Goal: Task Accomplishment & Management: Manage account settings

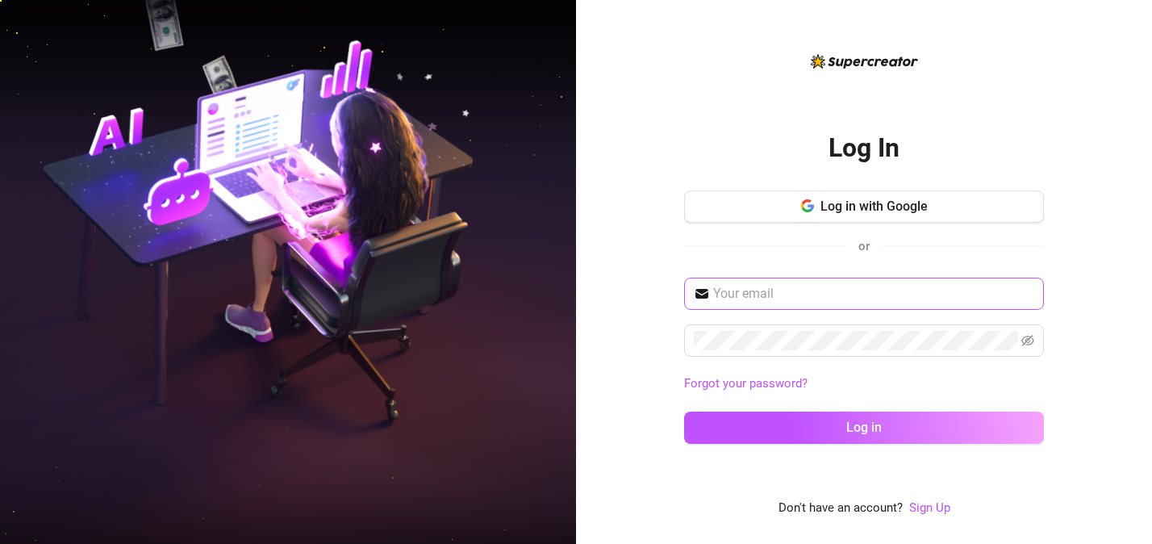
click at [790, 282] on span at bounding box center [864, 293] width 360 height 32
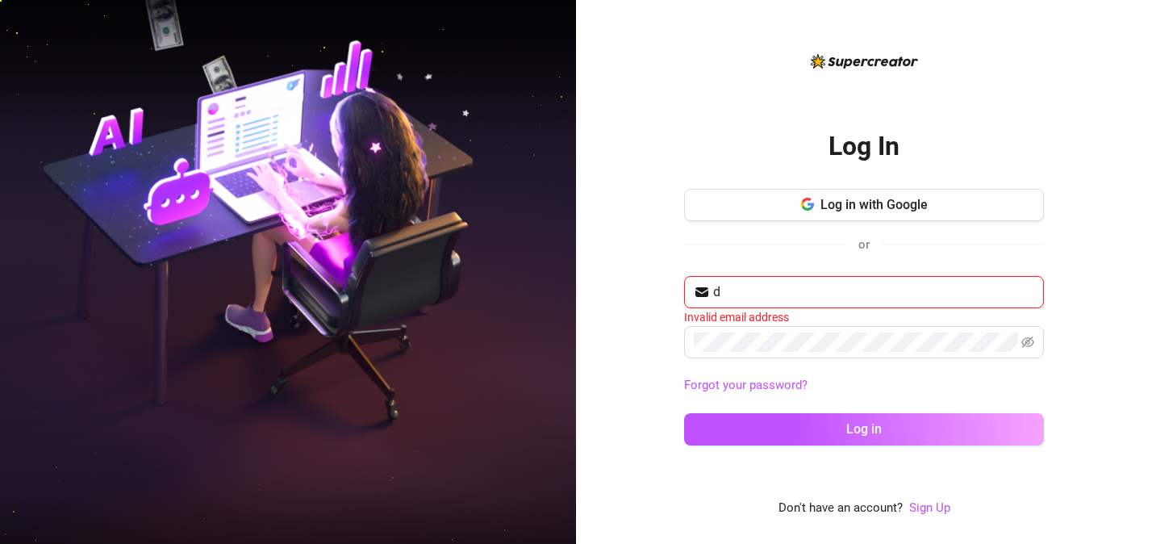
type input "[EMAIL_ADDRESS][DOMAIN_NAME]"
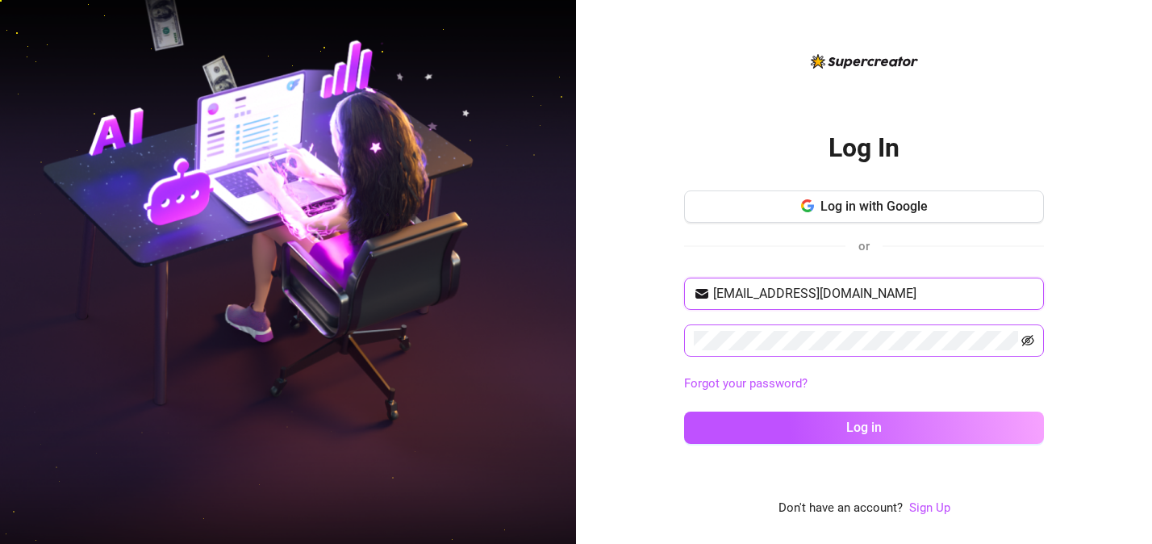
click at [1031, 335] on icon "eye-invisible" at bounding box center [1027, 340] width 13 height 11
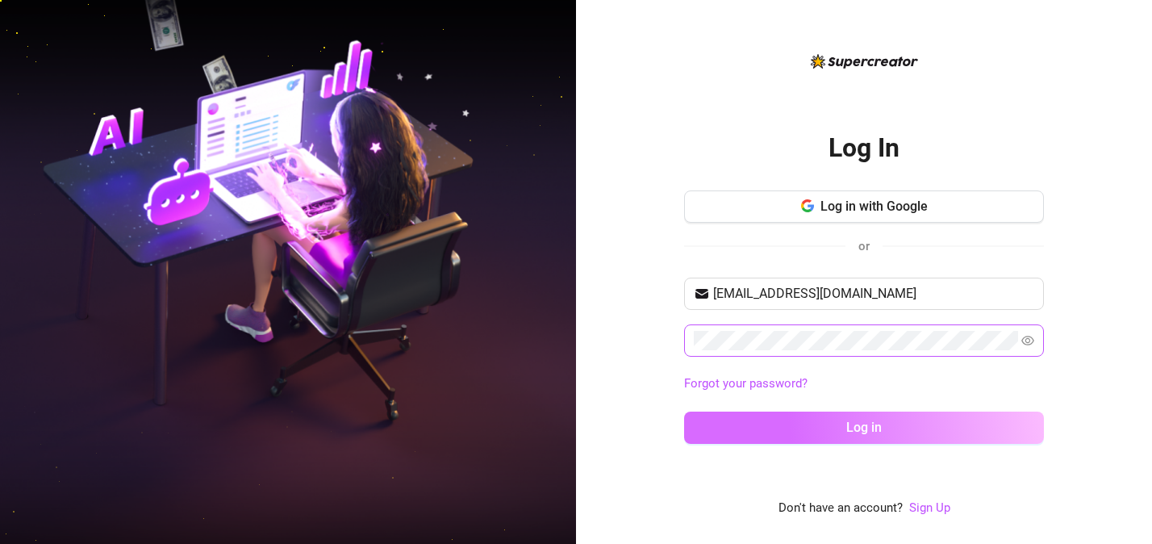
click at [773, 438] on button "Log in" at bounding box center [864, 427] width 360 height 32
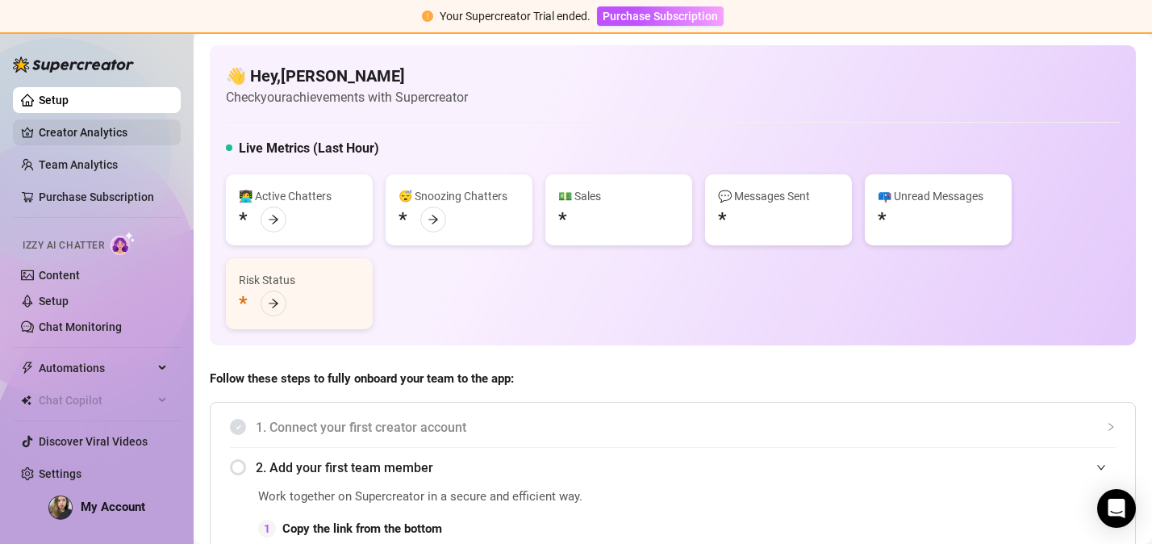
click at [101, 137] on link "Creator Analytics" at bounding box center [103, 132] width 129 height 26
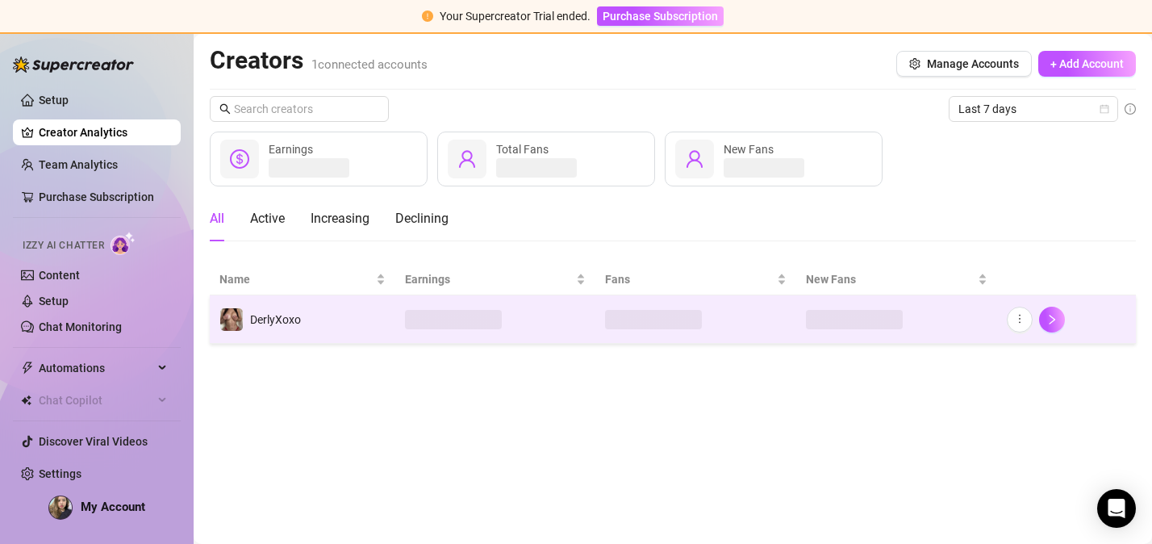
click at [281, 322] on span "DerlyXoxo" at bounding box center [275, 319] width 51 height 13
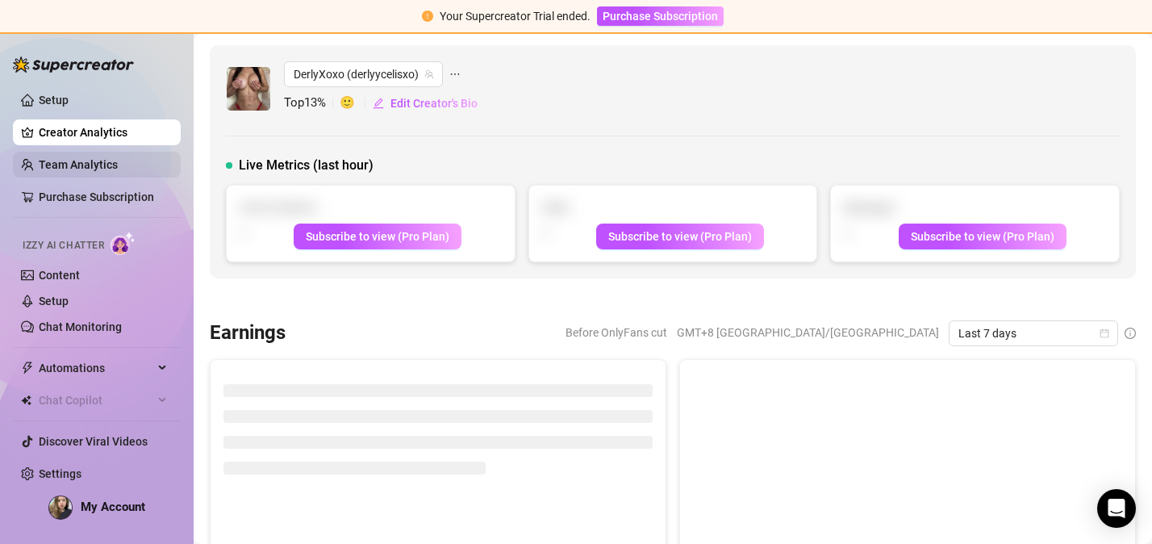
click at [89, 165] on link "Team Analytics" at bounding box center [78, 164] width 79 height 13
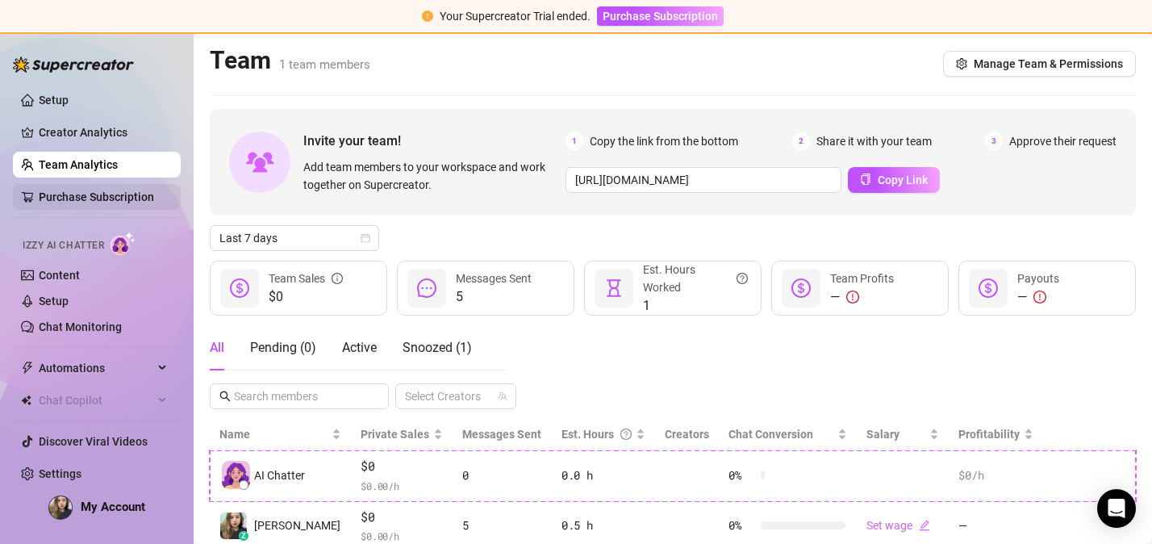
click at [78, 198] on link "Purchase Subscription" at bounding box center [96, 196] width 115 height 13
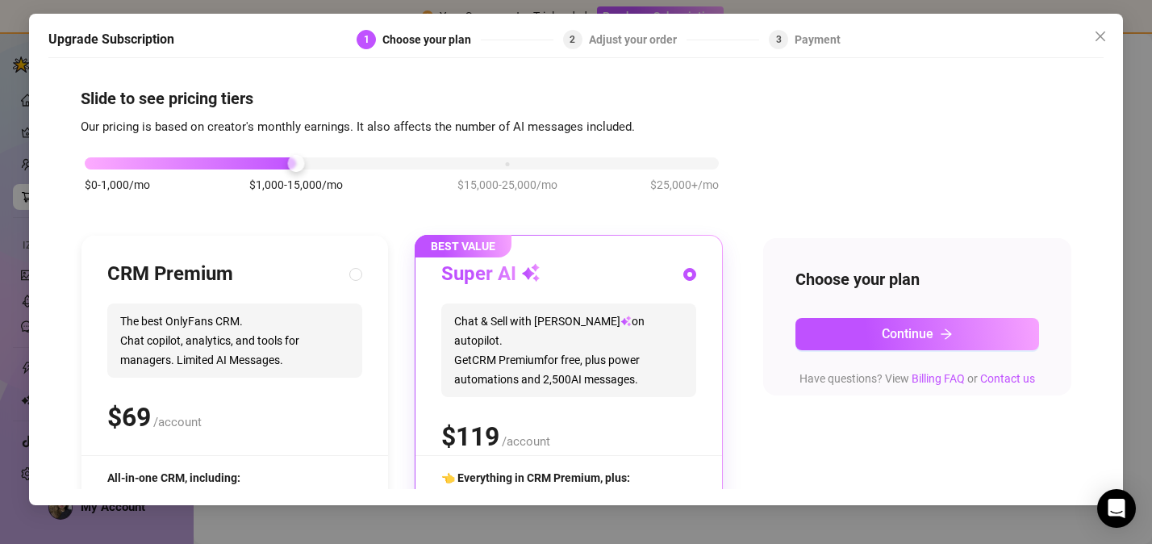
click at [8, 208] on div "Upgrade Subscription 1 Choose your plan 2 Adjust your order 3 Payment Slide to …" at bounding box center [576, 272] width 1152 height 544
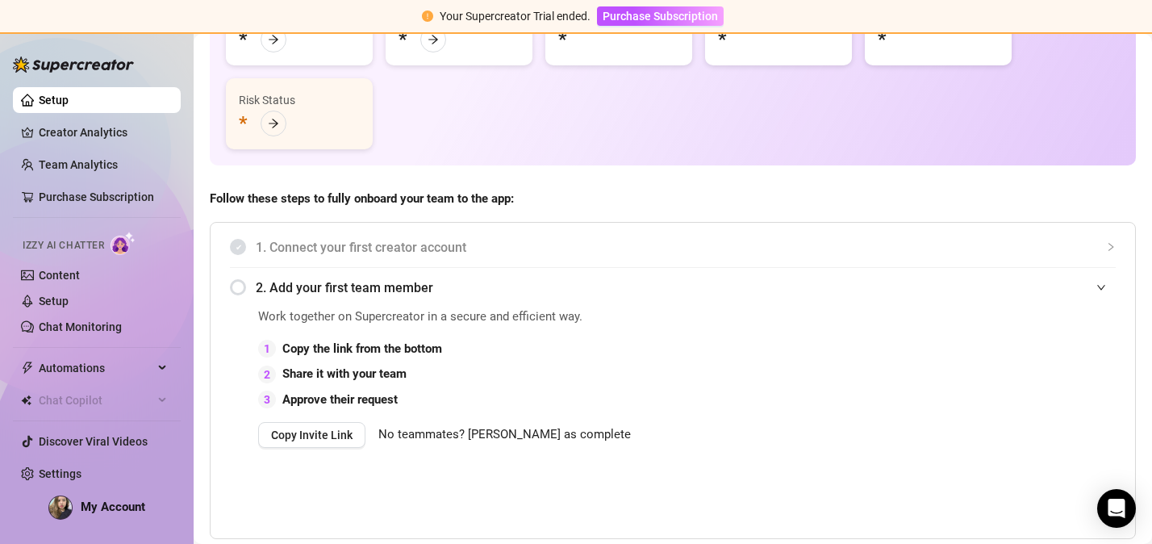
scroll to position [181, 0]
click at [132, 128] on link "Creator Analytics" at bounding box center [103, 132] width 129 height 26
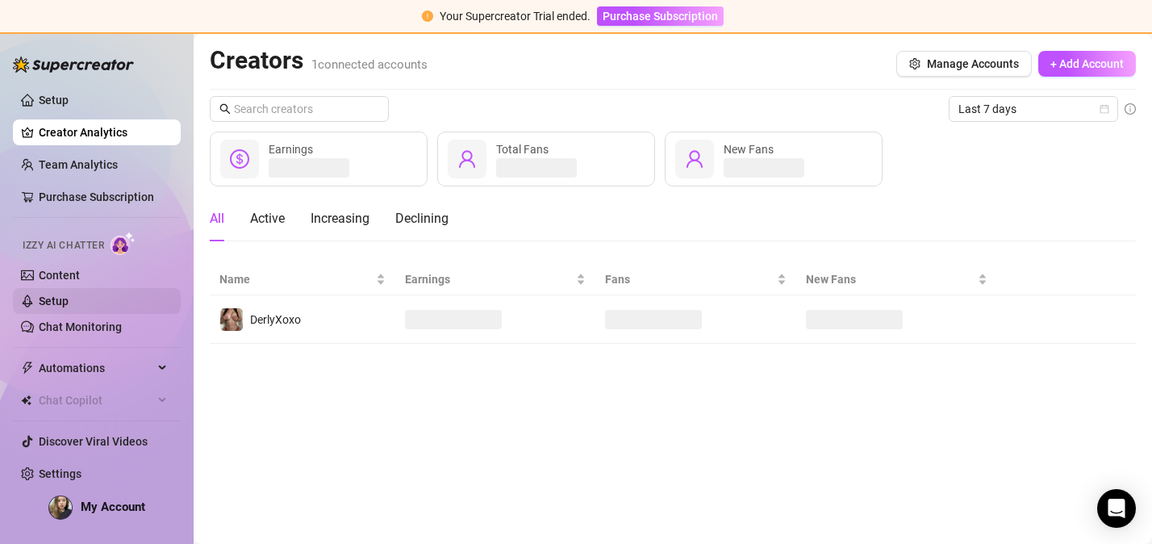
click at [65, 307] on link "Setup" at bounding box center [54, 300] width 30 height 13
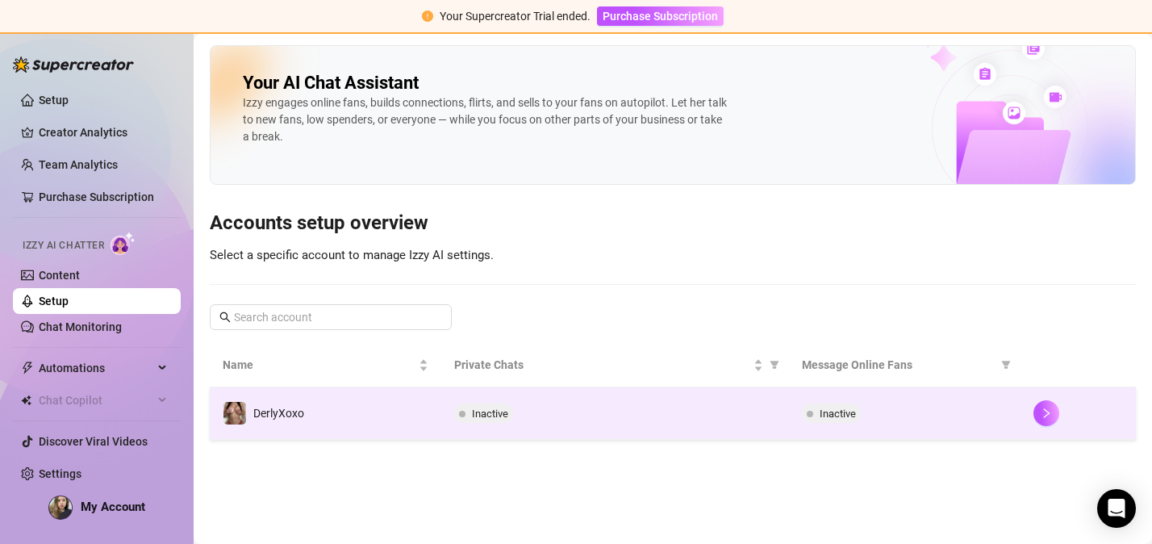
click at [480, 414] on span "Inactive" at bounding box center [490, 413] width 36 height 12
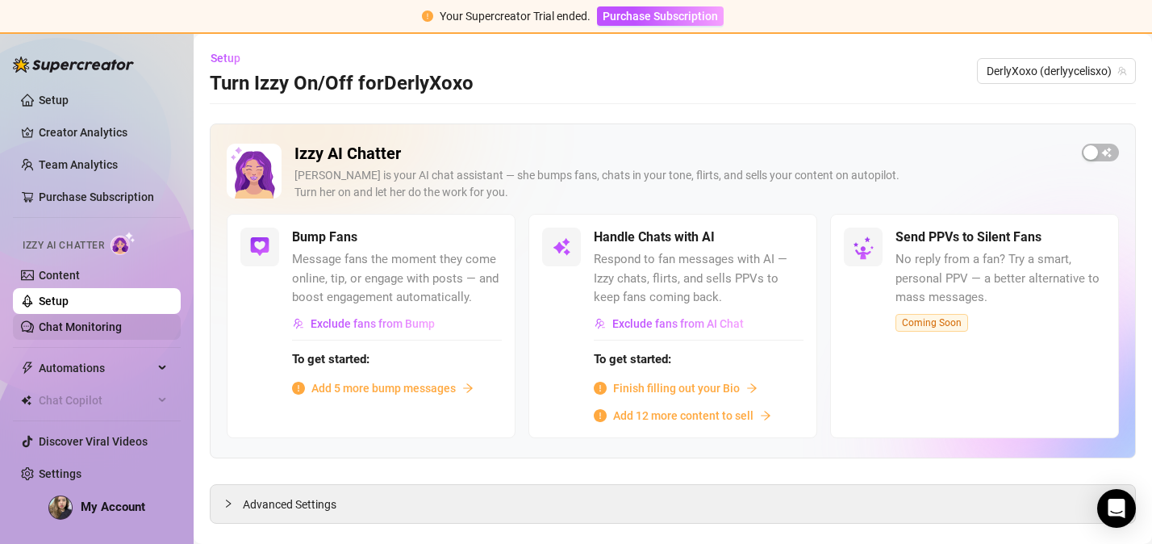
click at [113, 333] on link "Chat Monitoring" at bounding box center [80, 326] width 83 height 13
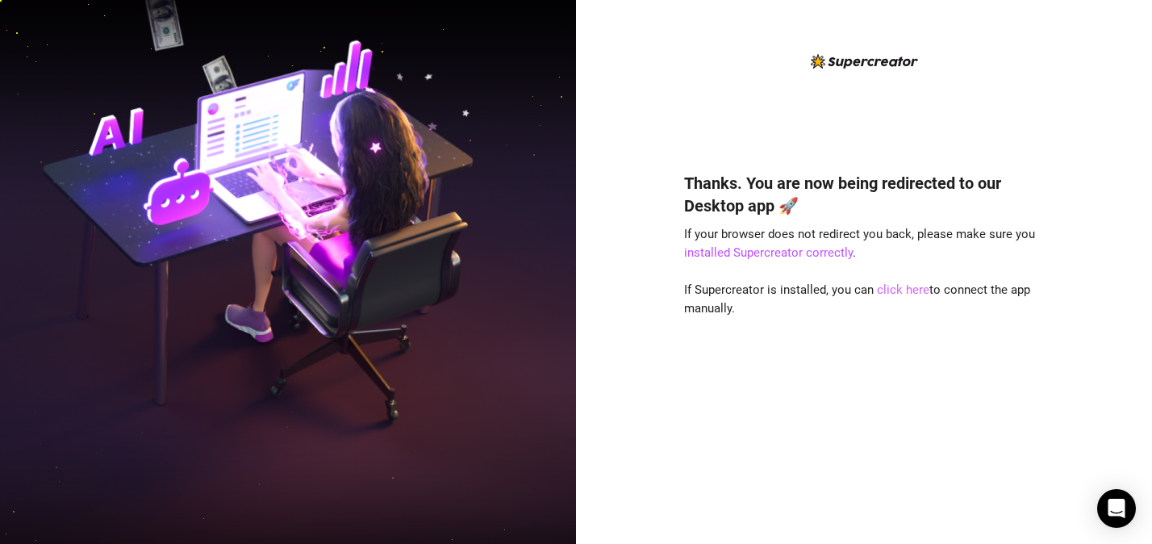
click at [899, 291] on link "click here" at bounding box center [903, 289] width 52 height 15
